Goal: Transaction & Acquisition: Purchase product/service

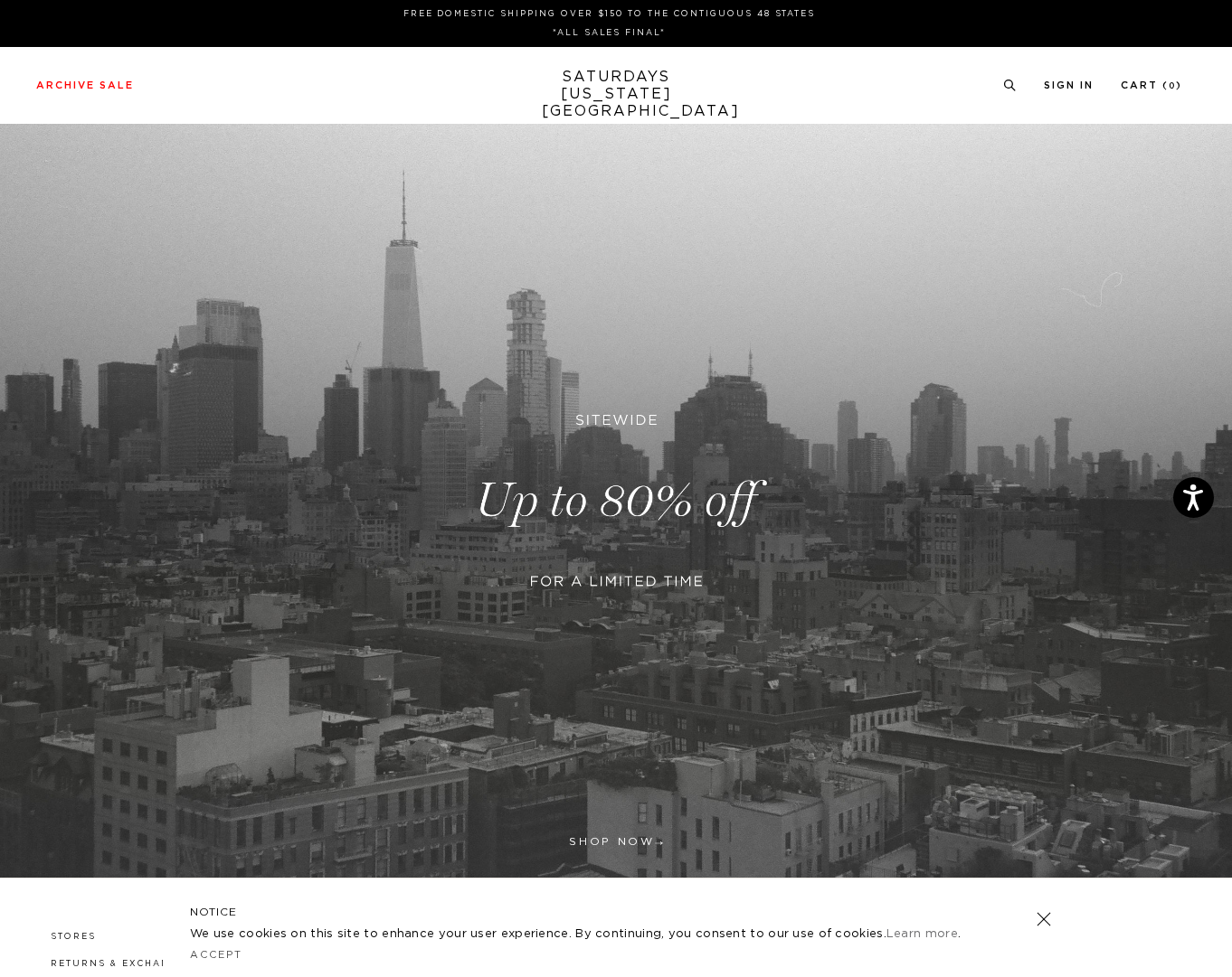
click at [618, 89] on link "SATURDAYS NEW YORK CITY" at bounding box center [616, 94] width 149 height 51
click at [606, 842] on link at bounding box center [616, 501] width 1232 height 754
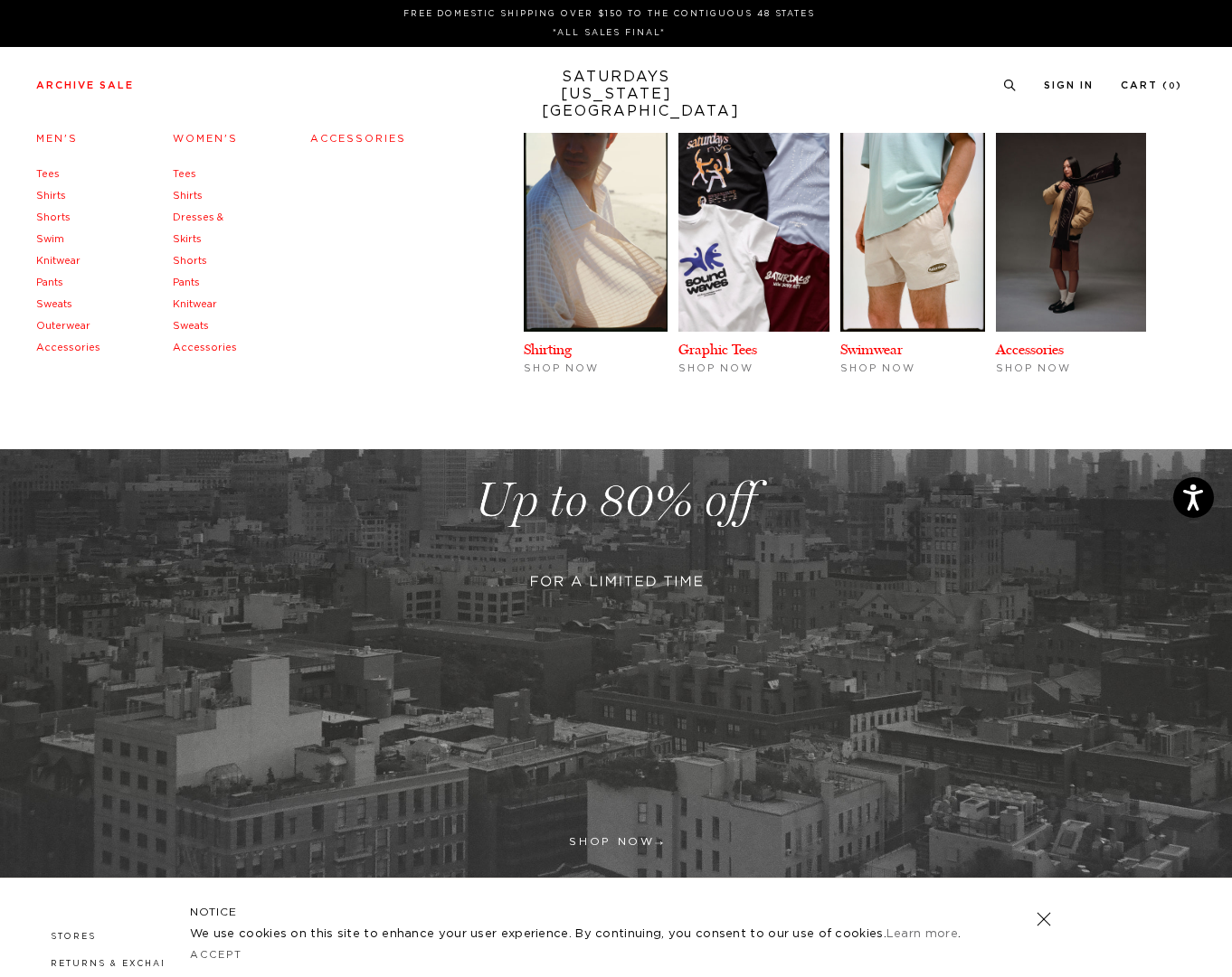
click at [48, 175] on link "Tees" at bounding box center [48, 173] width 23 height 10
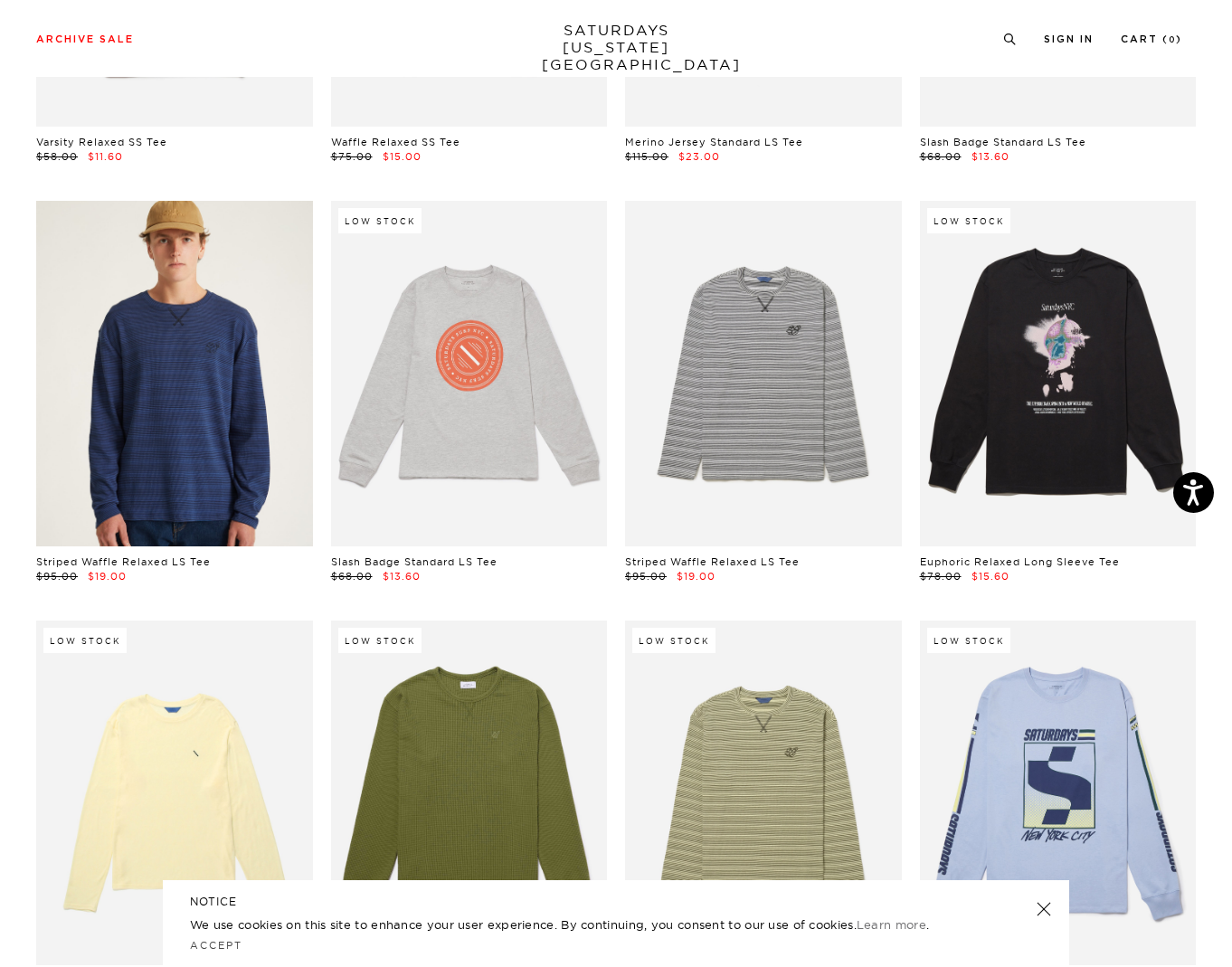
scroll to position [2503, 0]
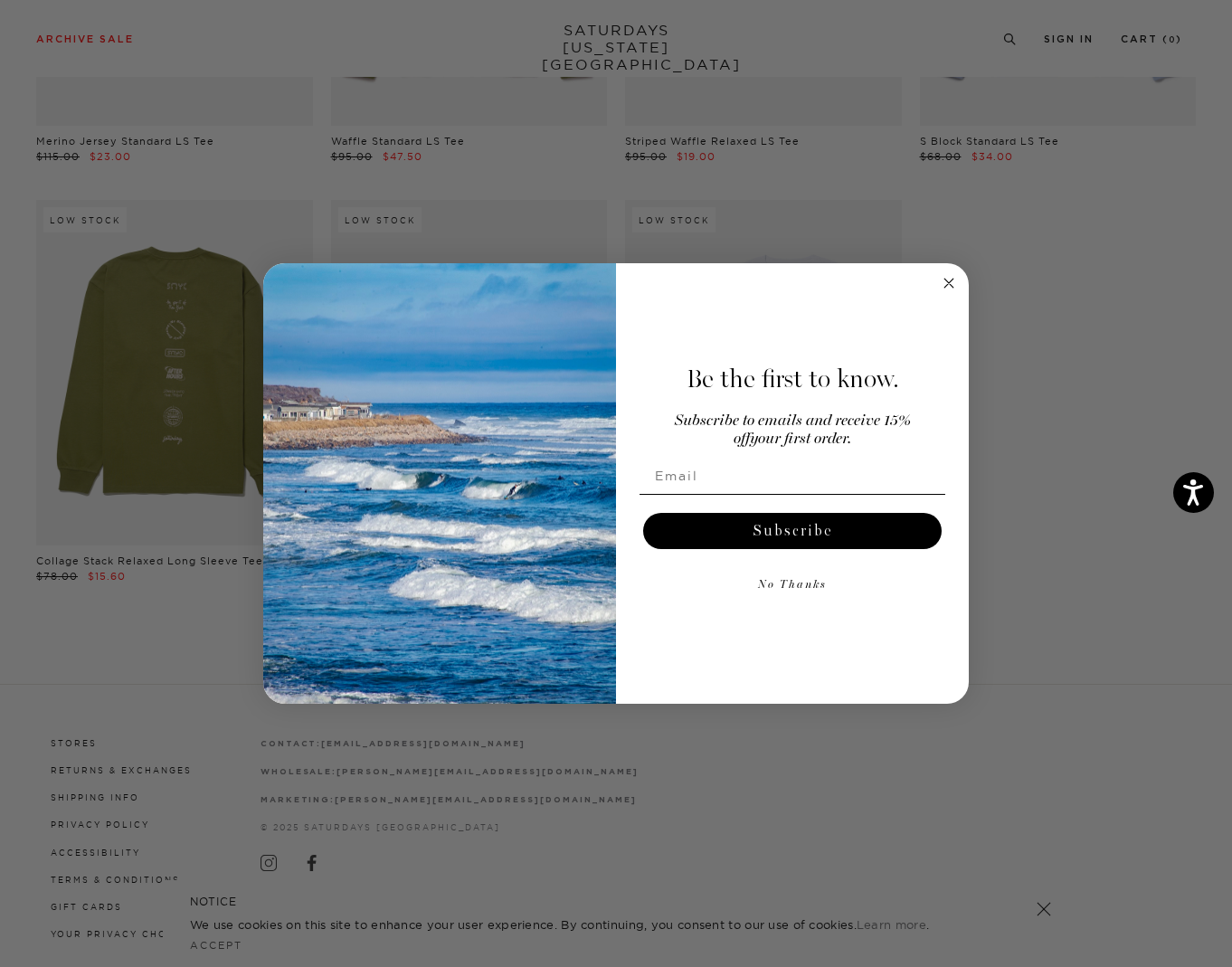
click at [957, 281] on circle "Close dialog" at bounding box center [948, 283] width 21 height 21
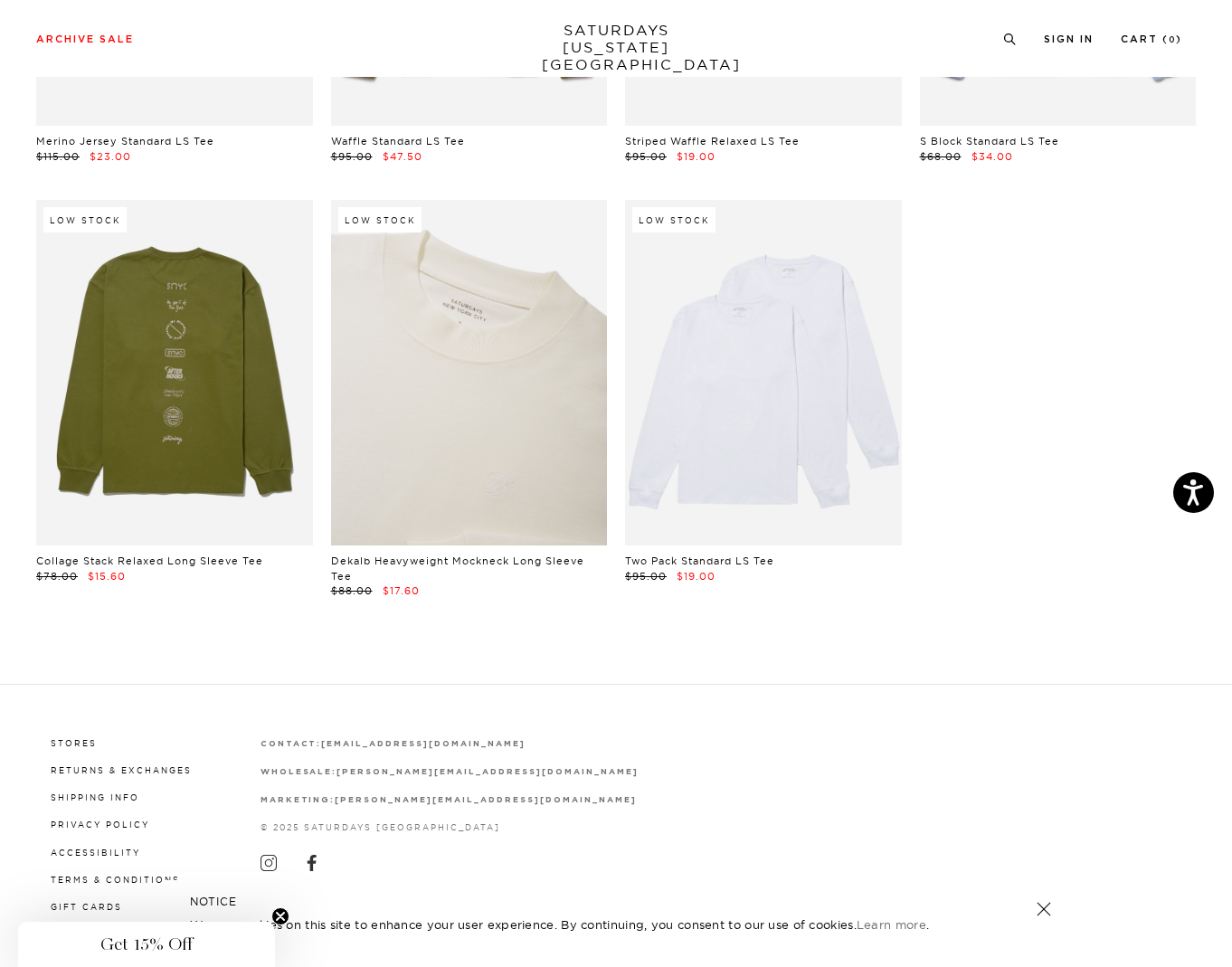
click at [456, 375] on link at bounding box center [469, 372] width 277 height 345
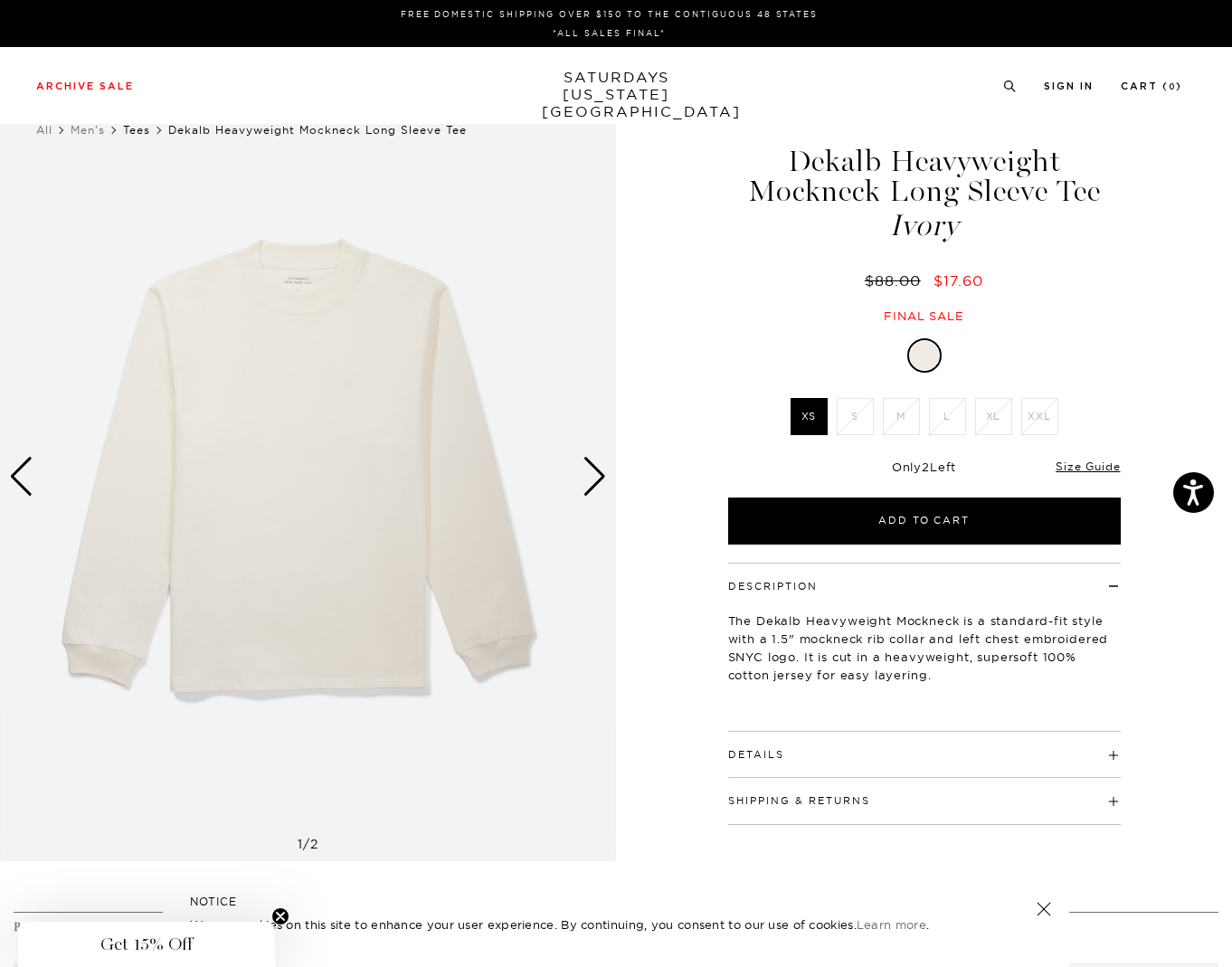
click at [138, 134] on link "Tees" at bounding box center [136, 130] width 27 height 14
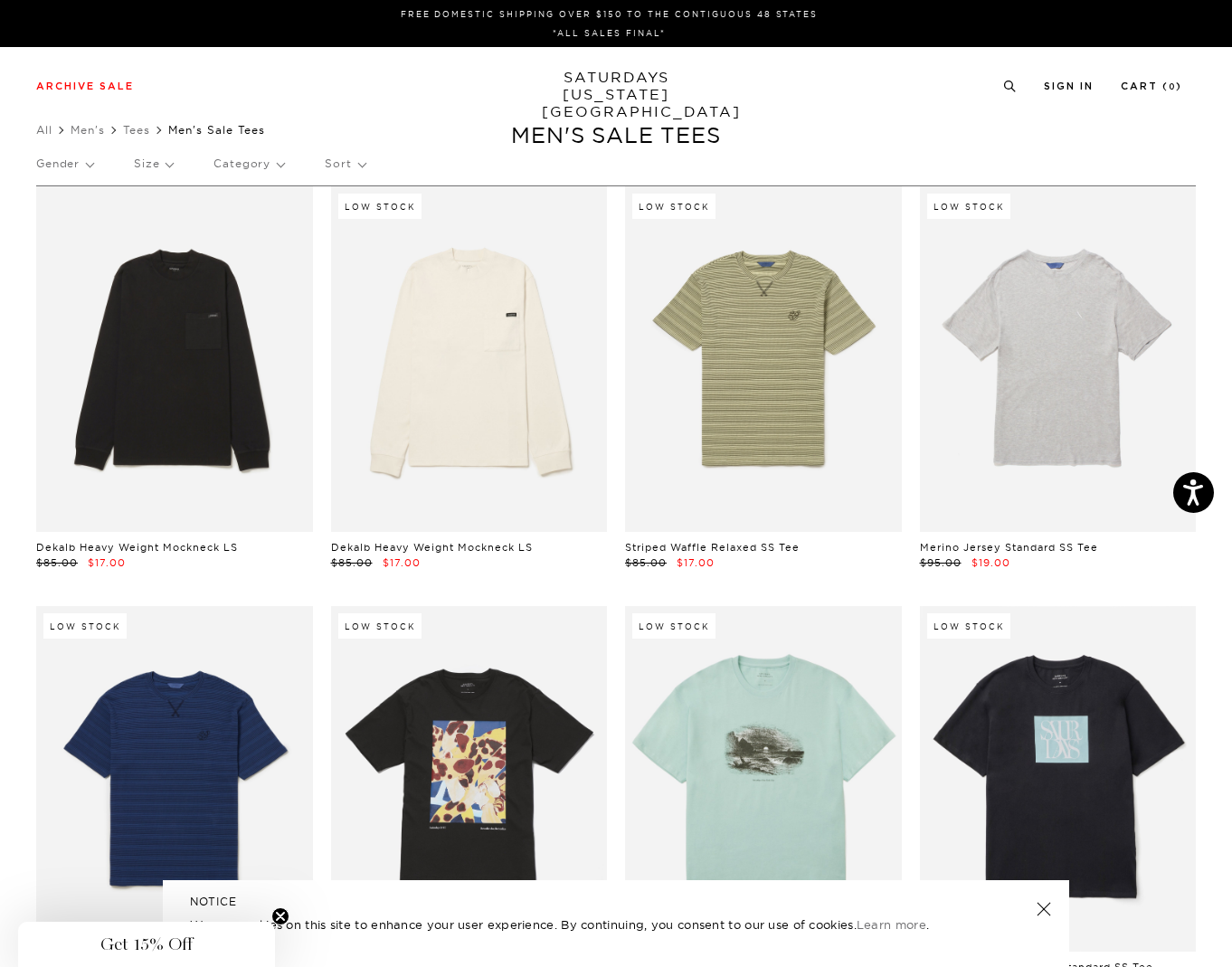
click at [165, 168] on p "Size" at bounding box center [154, 163] width 39 height 42
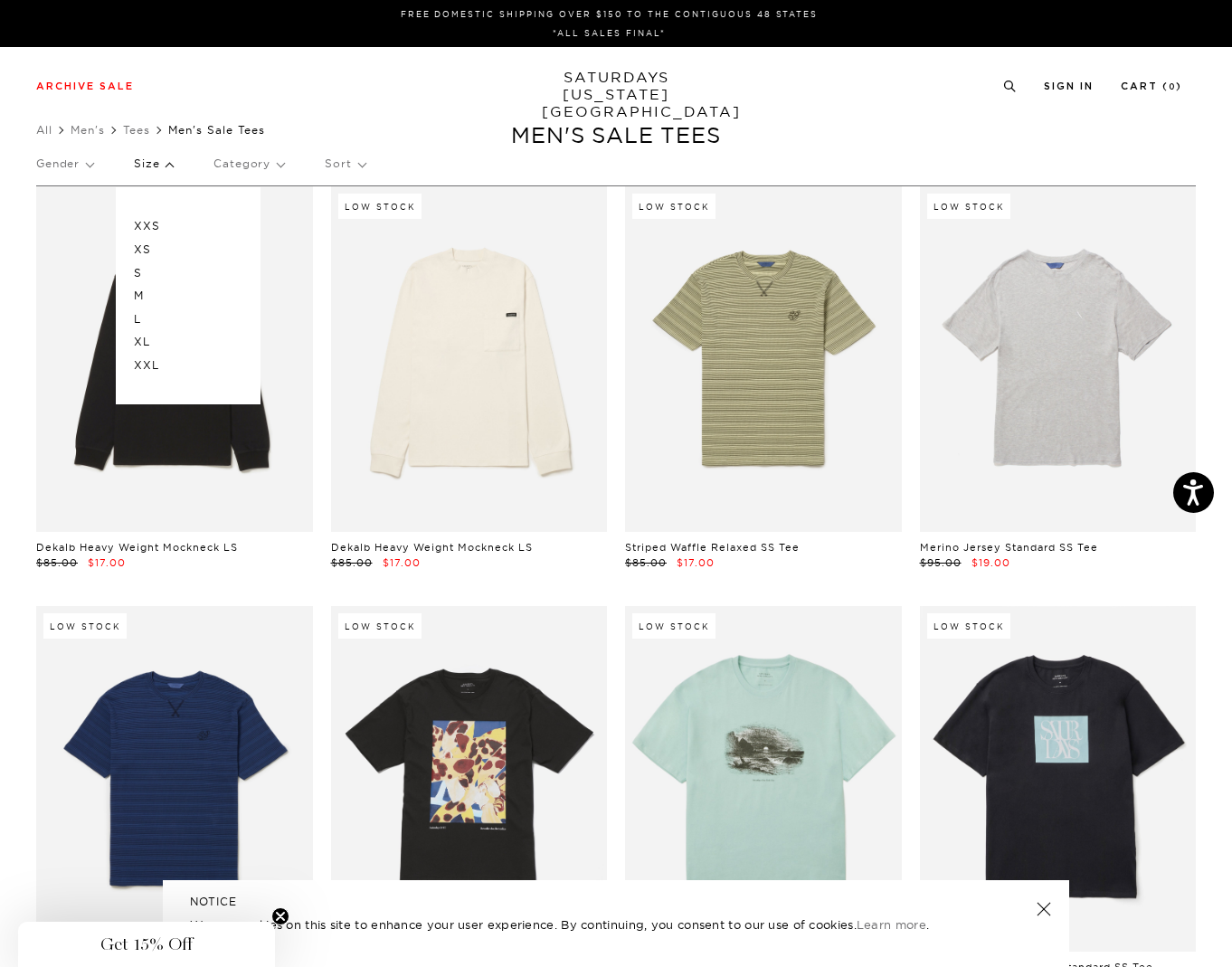
click at [149, 342] on p "XL" at bounding box center [188, 341] width 108 height 23
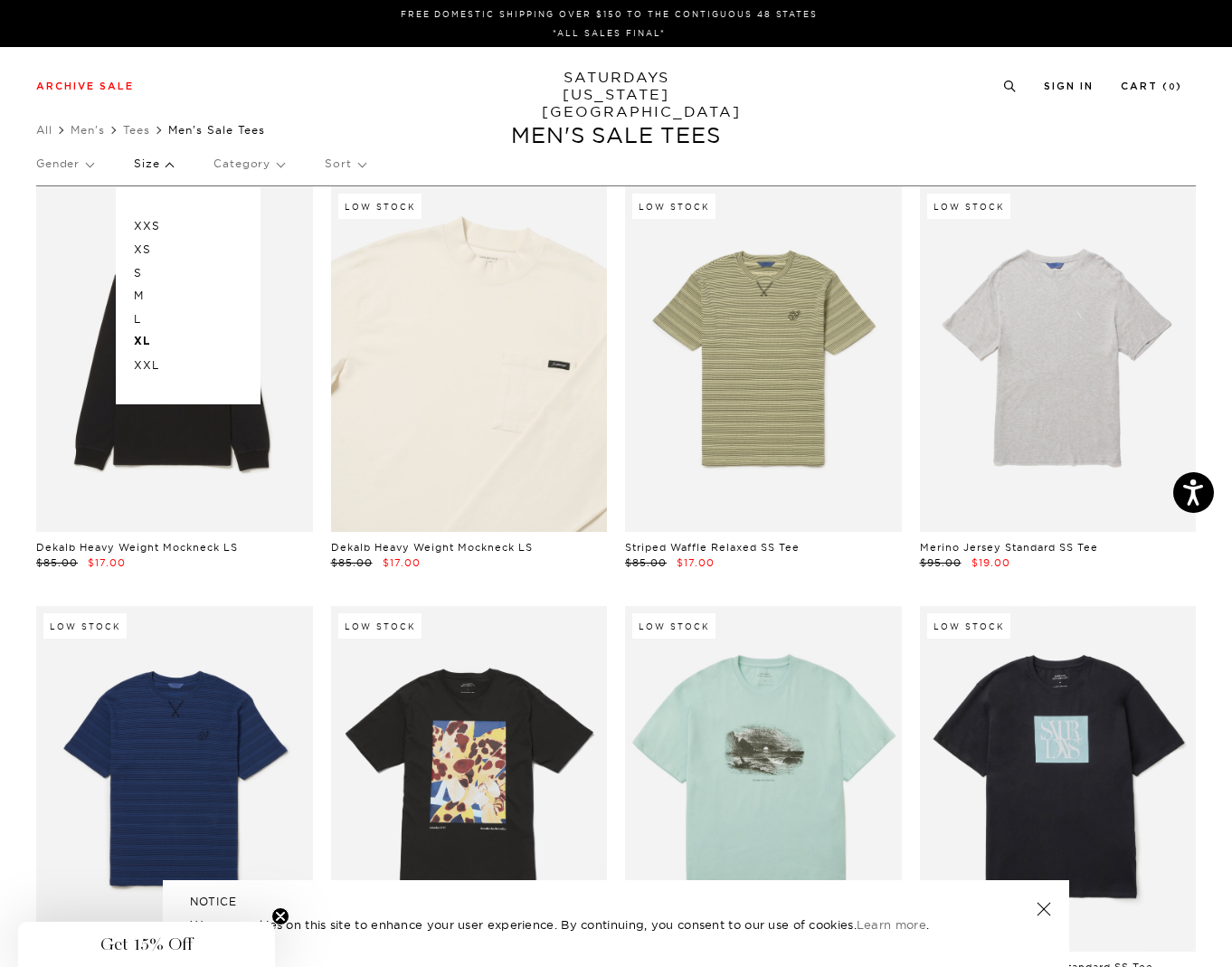
click at [465, 246] on link at bounding box center [469, 359] width 277 height 345
